Goal: Book appointment/travel/reservation

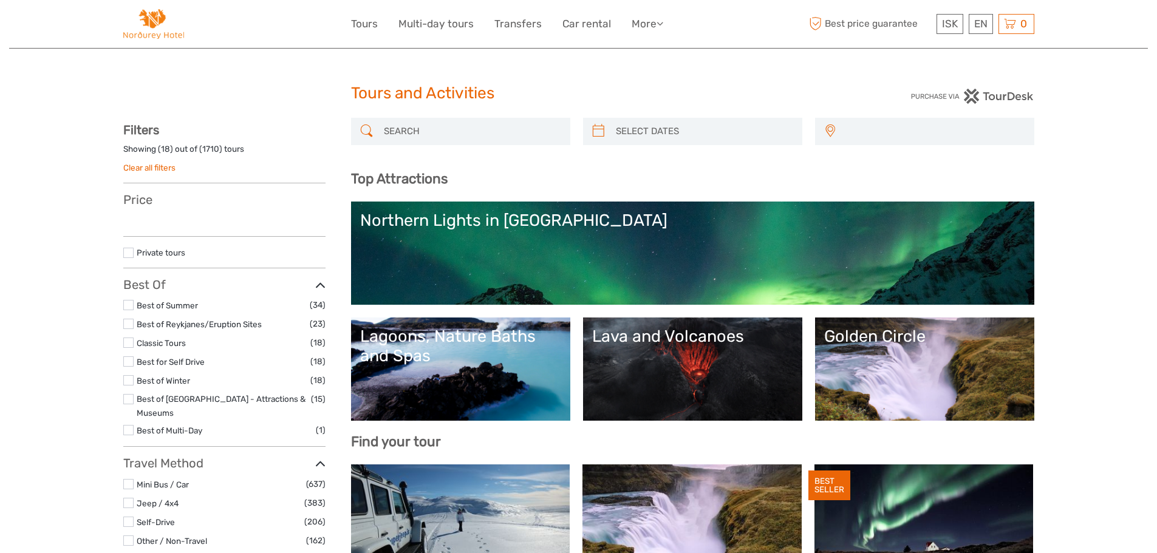
select select
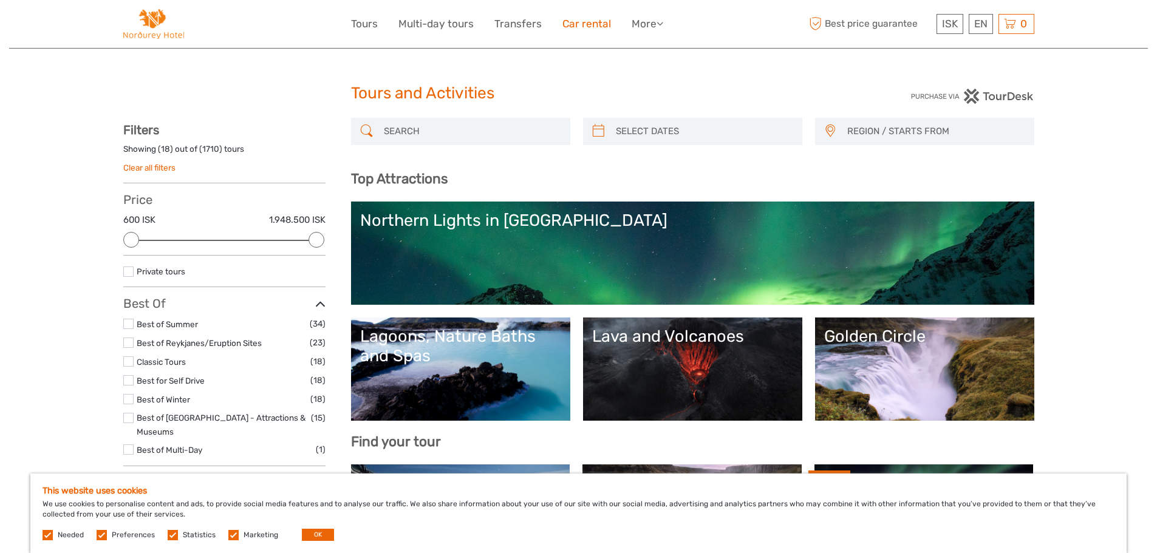
click at [586, 23] on link "Car rental" at bounding box center [587, 24] width 49 height 18
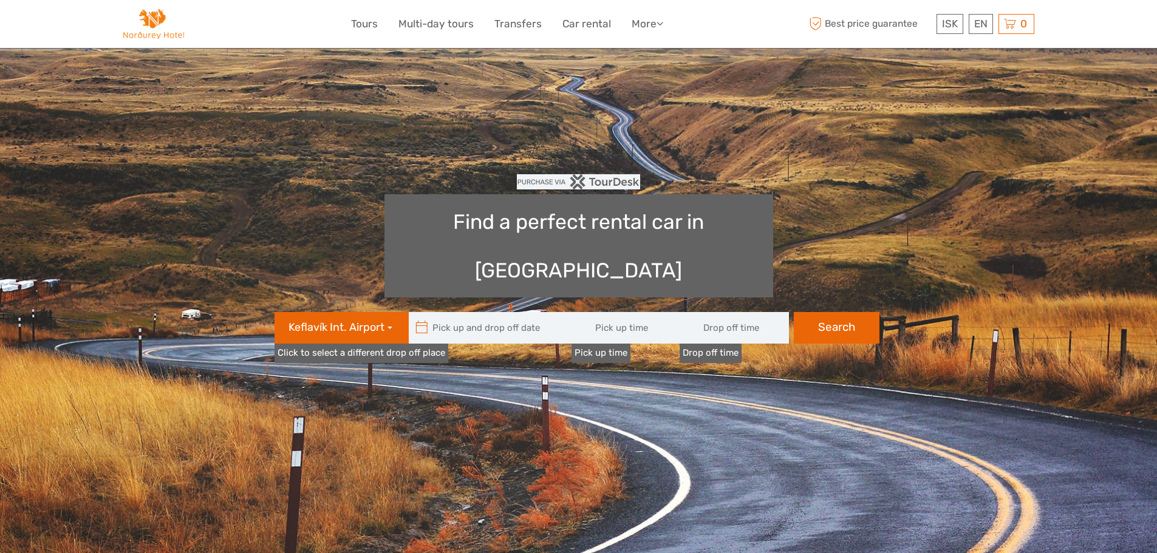
type input "08:00"
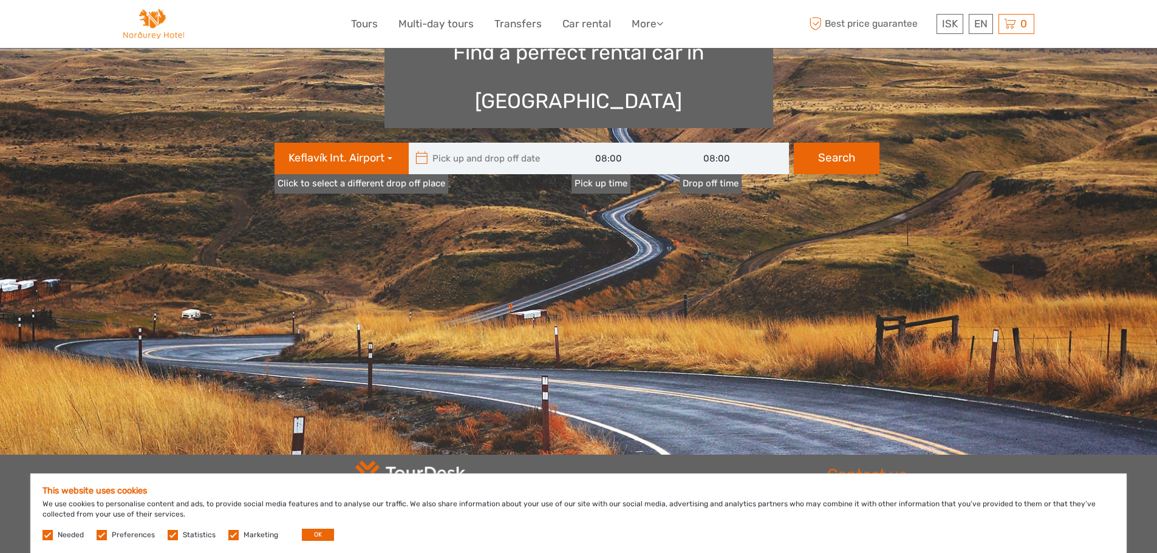
scroll to position [182, 0]
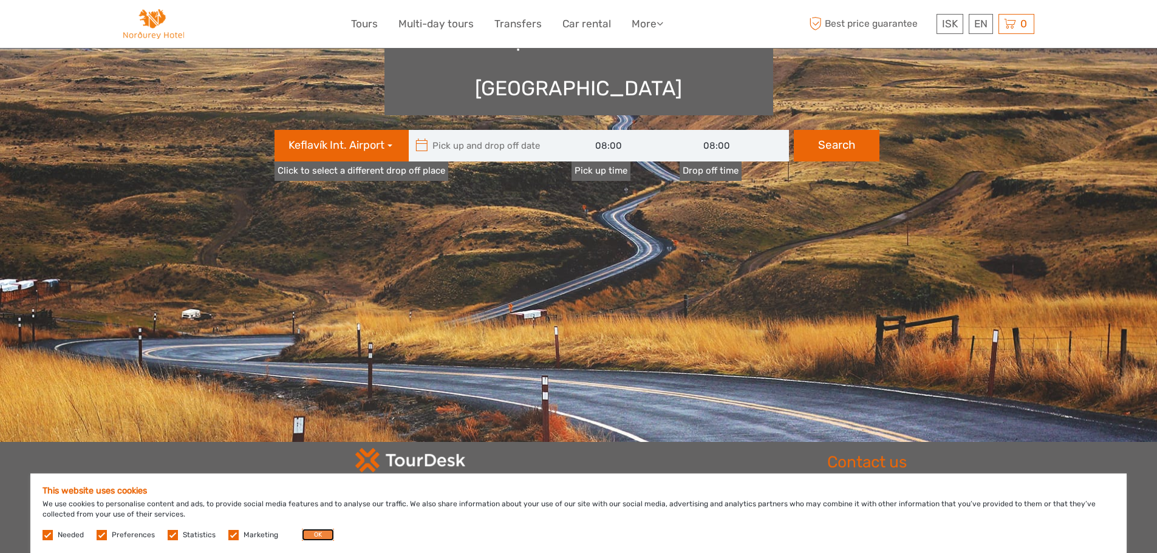
click at [319, 533] on button "OK" at bounding box center [318, 535] width 32 height 12
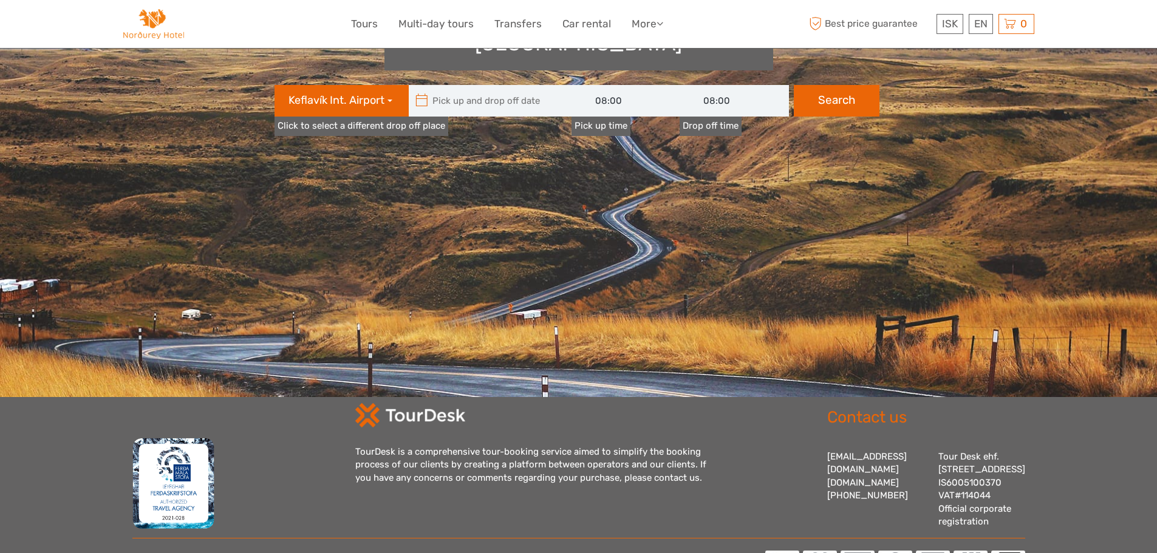
scroll to position [304, 0]
